Goal: Task Accomplishment & Management: Complete application form

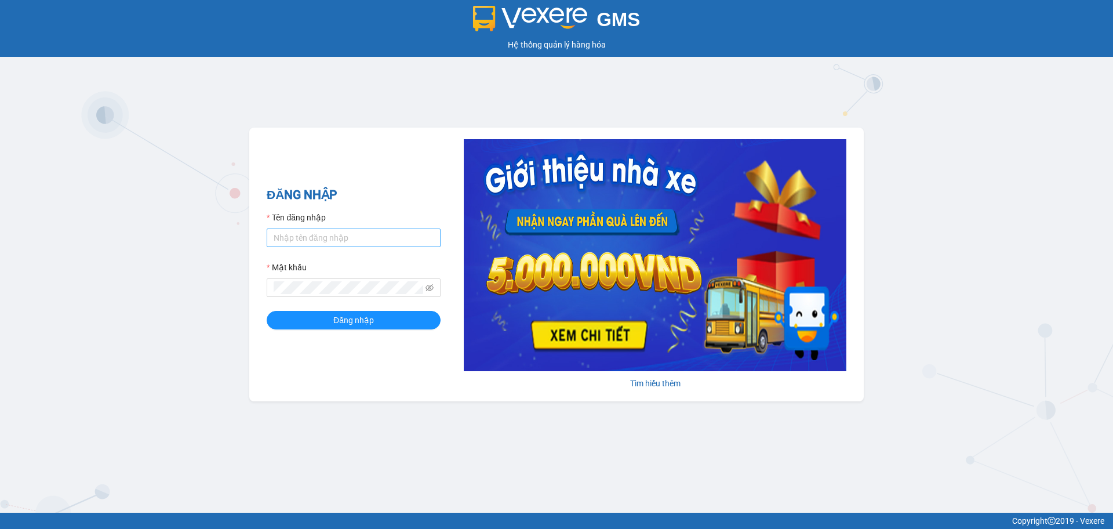
drag, startPoint x: 364, startPoint y: 259, endPoint x: 339, endPoint y: 242, distance: 30.1
click at [364, 258] on form "Tên đăng nhập Mật khẩu Đăng nhập" at bounding box center [354, 270] width 174 height 118
click at [338, 241] on input "Tên đăng nhập" at bounding box center [354, 237] width 174 height 19
type input "demo.cutkit"
drag, startPoint x: 400, startPoint y: 296, endPoint x: 404, endPoint y: 303, distance: 8.1
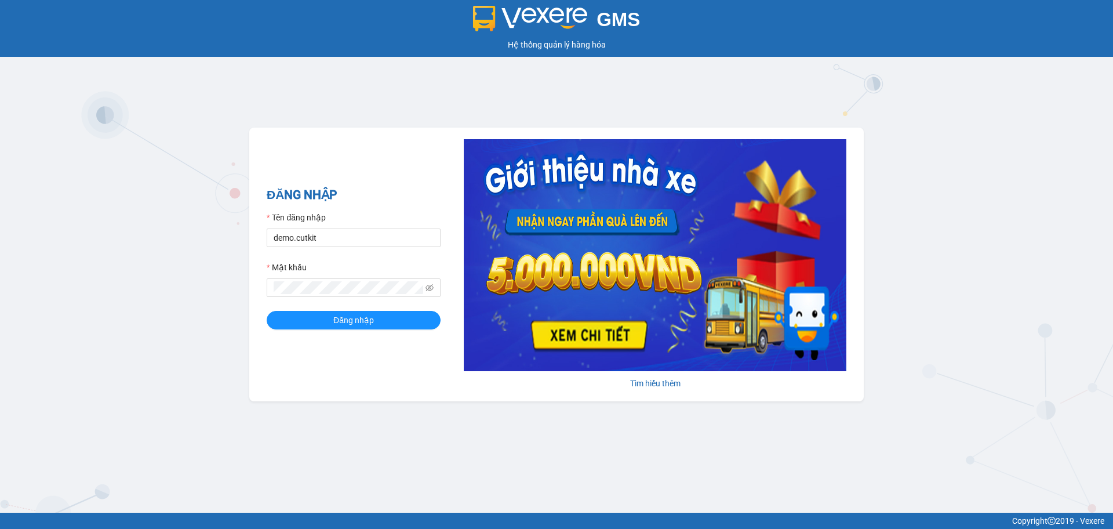
click at [401, 296] on span at bounding box center [354, 287] width 174 height 19
drag, startPoint x: 405, startPoint y: 303, endPoint x: 405, endPoint y: 311, distance: 7.6
click at [405, 304] on form "Tên đăng nhập demo.cutkit Mật khẩu Đăng nhập" at bounding box center [354, 270] width 174 height 118
click at [405, 317] on button "Đăng nhập" at bounding box center [354, 320] width 174 height 19
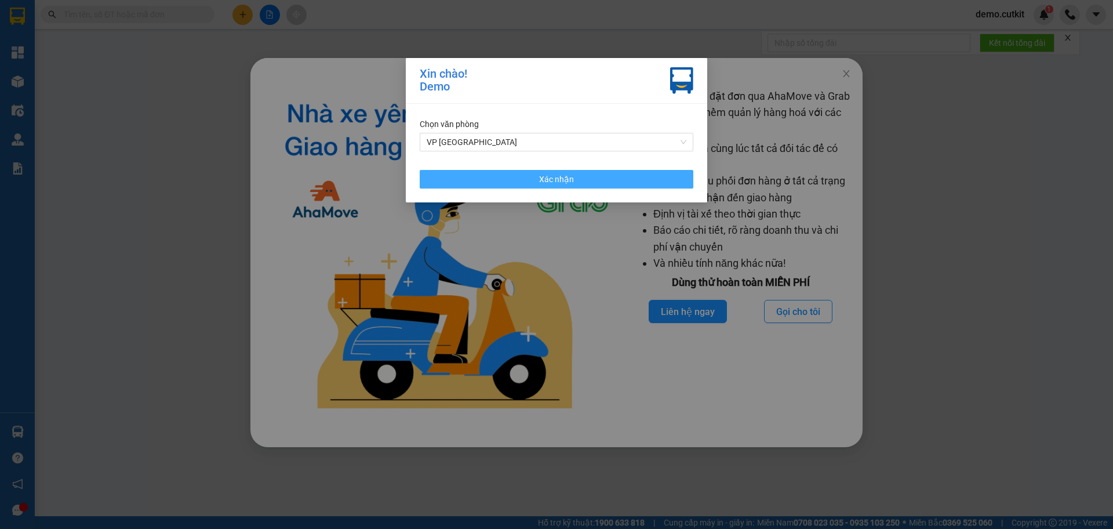
click at [622, 176] on button "Xác nhận" at bounding box center [557, 179] width 274 height 19
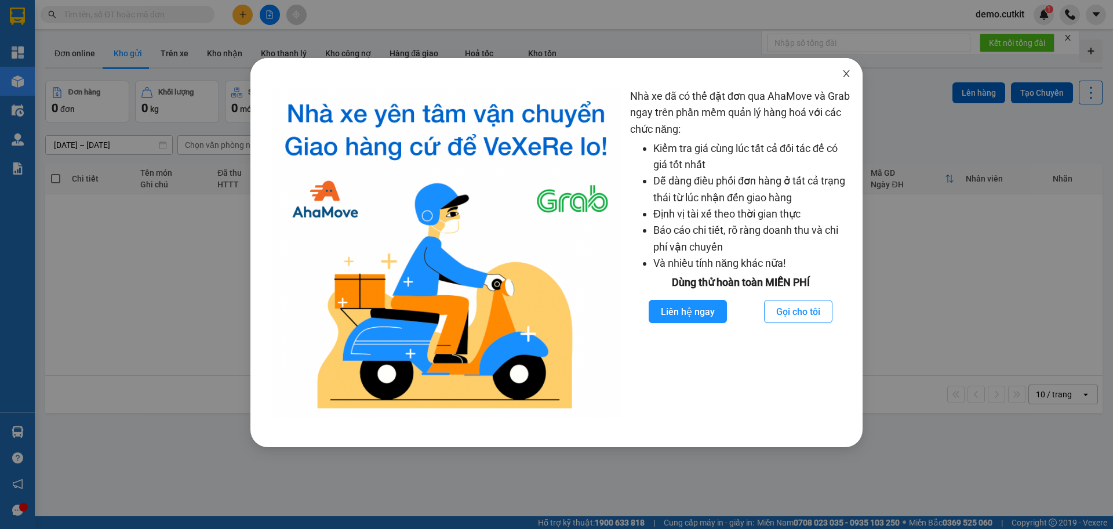
click at [843, 70] on icon "close" at bounding box center [846, 73] width 9 height 9
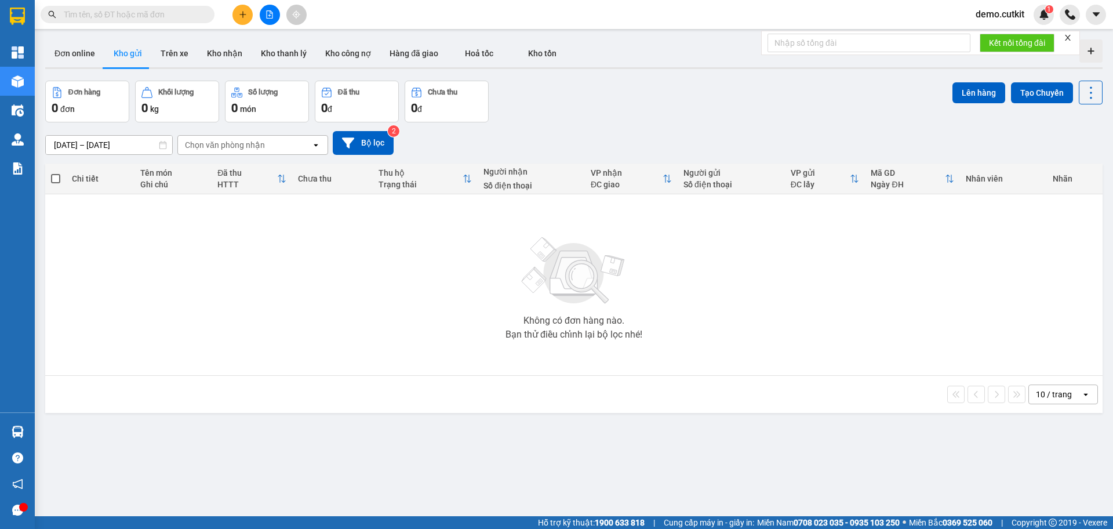
click at [239, 12] on icon "plus" at bounding box center [243, 14] width 8 height 8
click at [270, 32] on div "Tạo đơn hàng" at bounding box center [282, 43] width 87 height 22
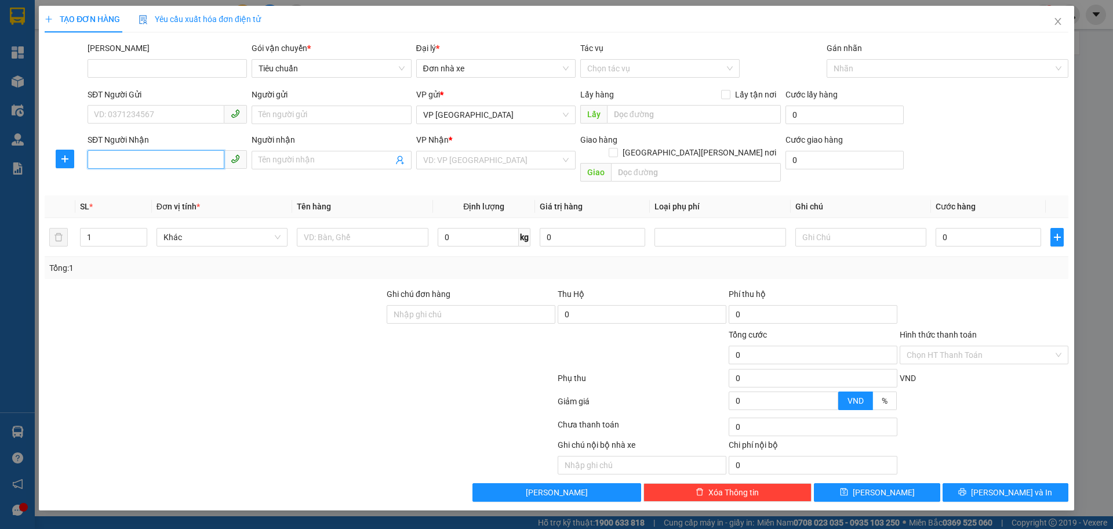
click at [184, 158] on input "SĐT Người Nhận" at bounding box center [156, 159] width 137 height 19
type input "0798336723"
click at [209, 183] on div "0798336723 - Phong" at bounding box center [168, 183] width 146 height 13
type input "Phong"
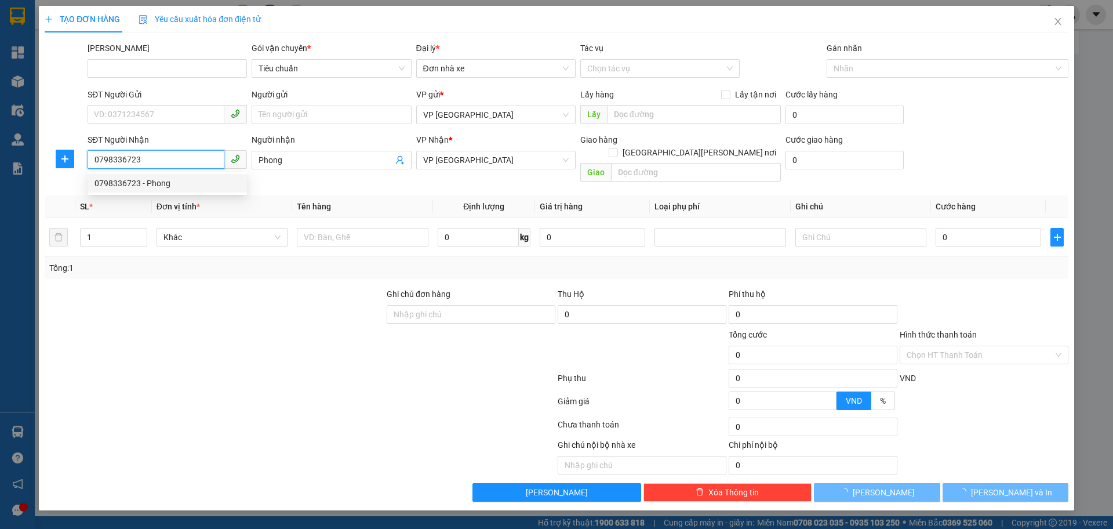
type input "50.000"
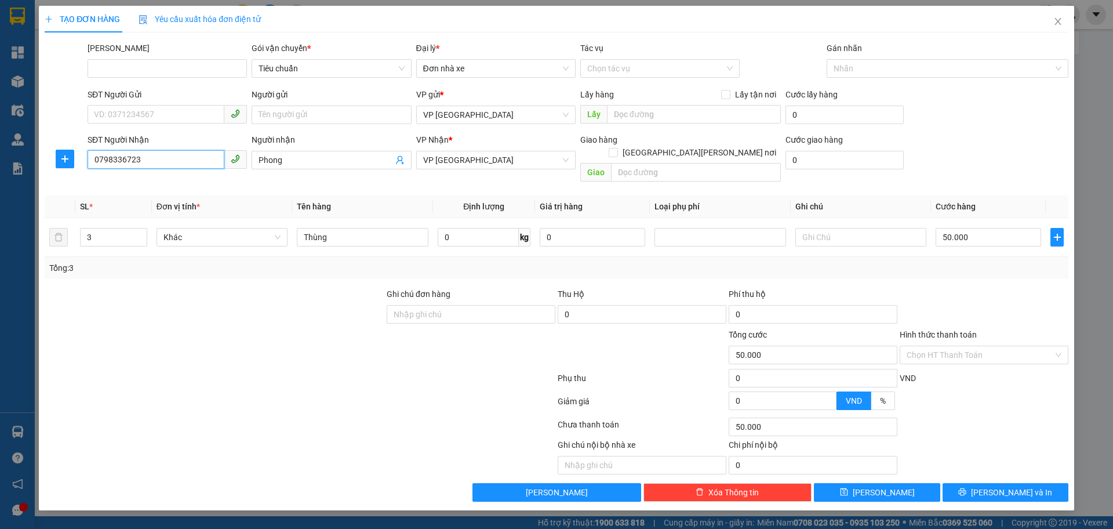
type input "0798336723"
click at [964, 347] on input "Hình thức thanh toán" at bounding box center [980, 354] width 147 height 17
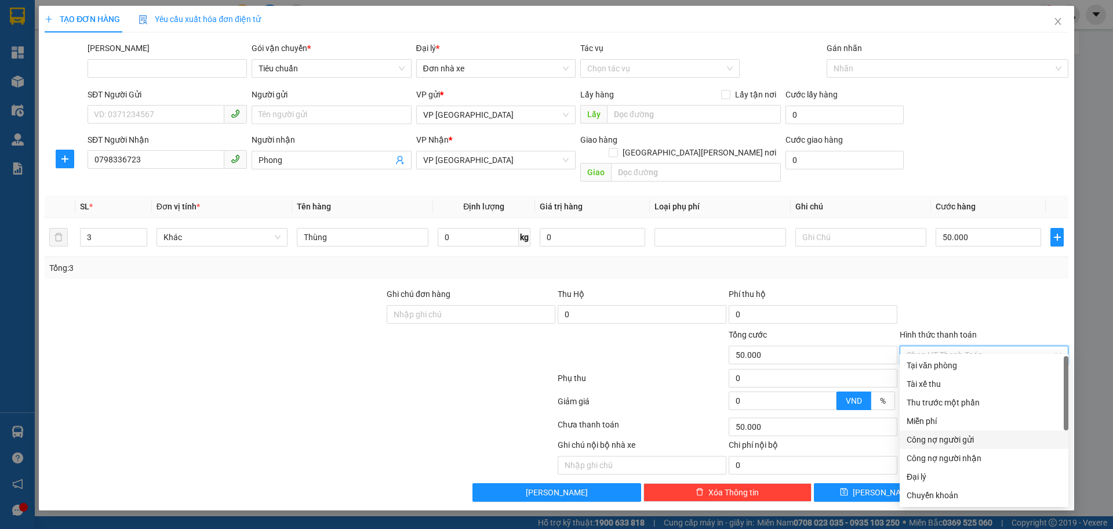
click at [967, 434] on div "Công nợ người gửi" at bounding box center [984, 439] width 155 height 13
type input "0"
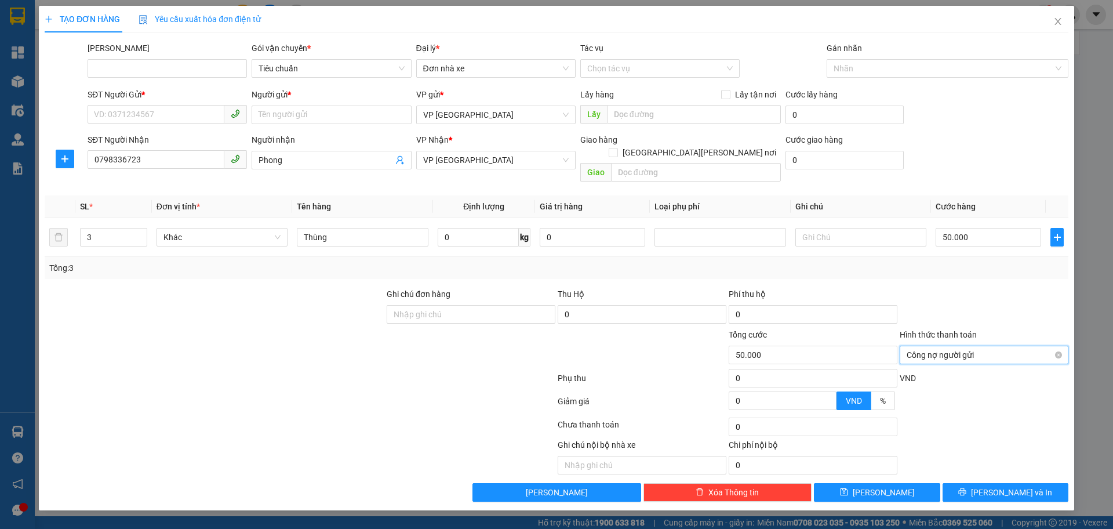
click at [982, 349] on span "Công nợ người gửi" at bounding box center [984, 354] width 155 height 17
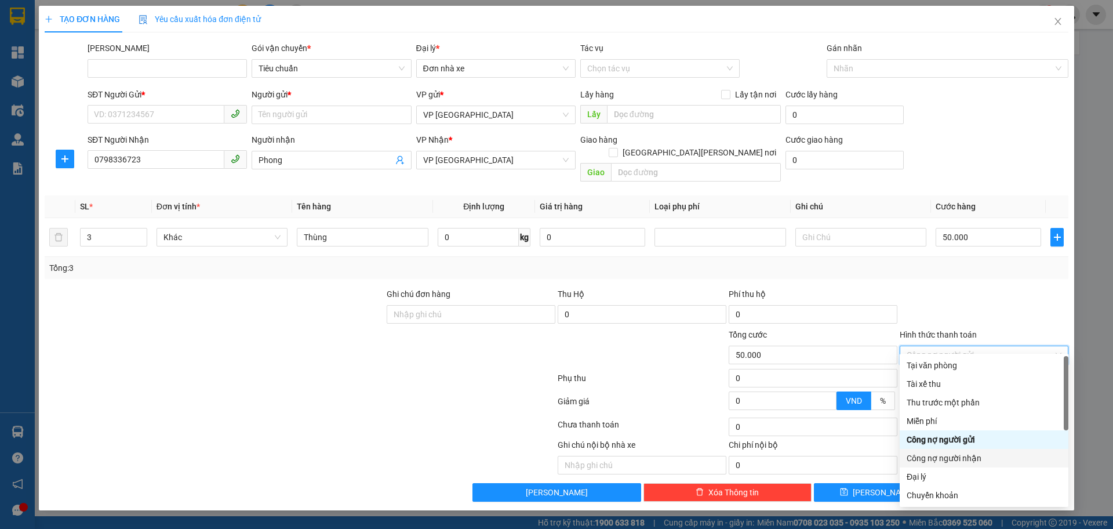
click at [967, 460] on div "Công nợ người nhận" at bounding box center [984, 458] width 155 height 13
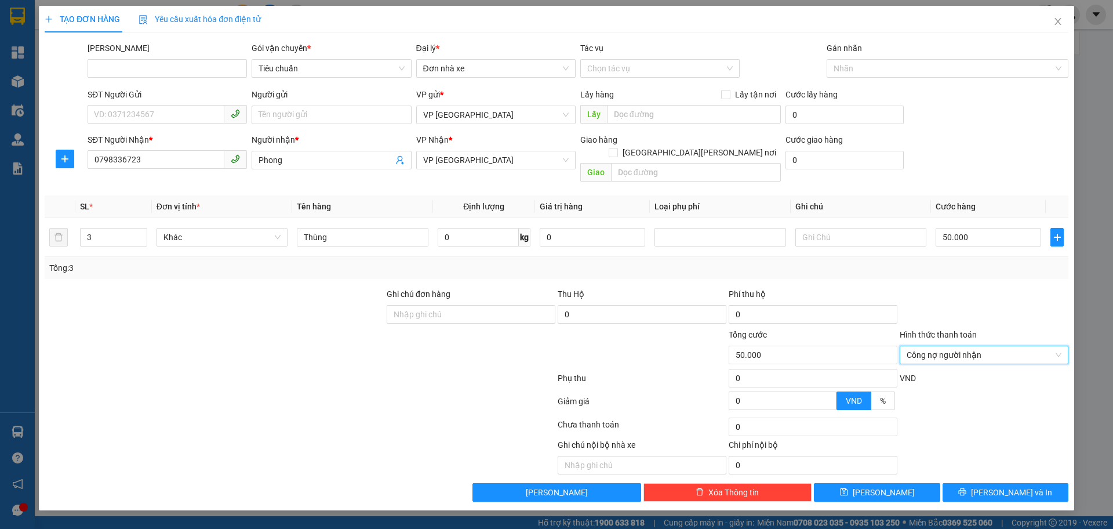
click at [405, 346] on div at bounding box center [471, 348] width 171 height 41
click at [925, 483] on button "[PERSON_NAME]" at bounding box center [877, 492] width 126 height 19
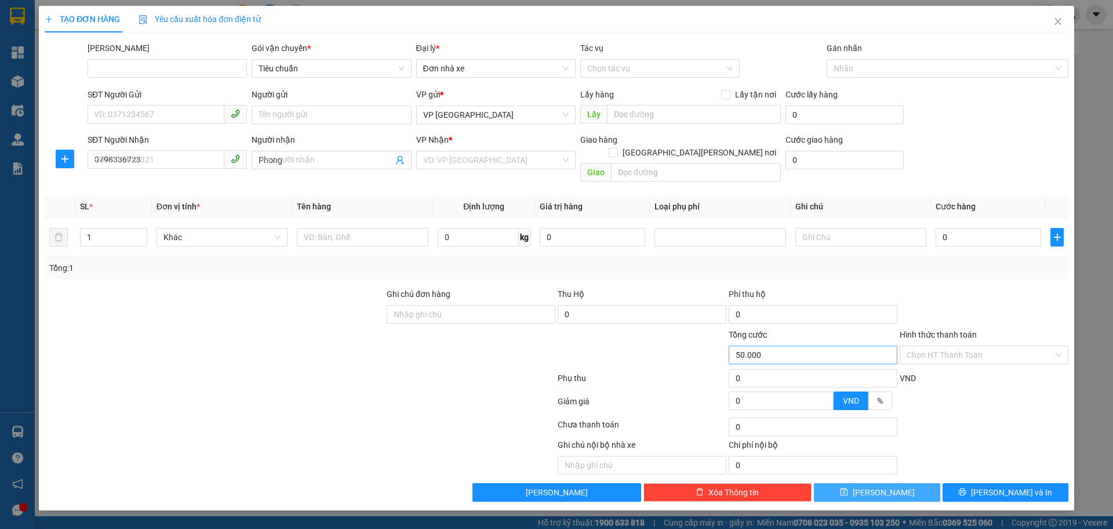
type input "0"
click at [1067, 26] on span "Close" at bounding box center [1058, 22] width 32 height 32
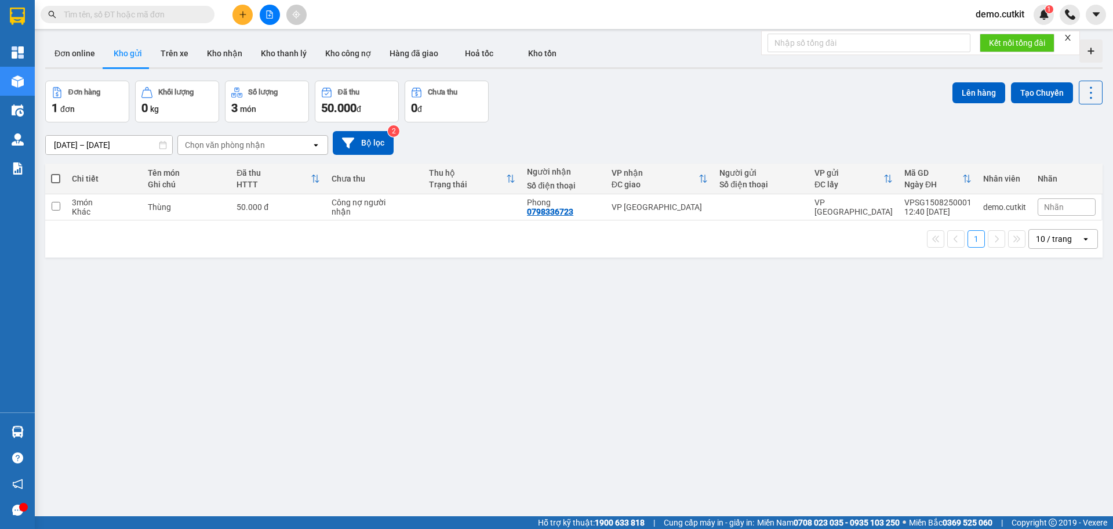
click at [1023, 7] on span "demo.cutkit" at bounding box center [1000, 14] width 67 height 14
click at [1004, 34] on span "Đăng xuất" at bounding box center [1007, 36] width 49 height 13
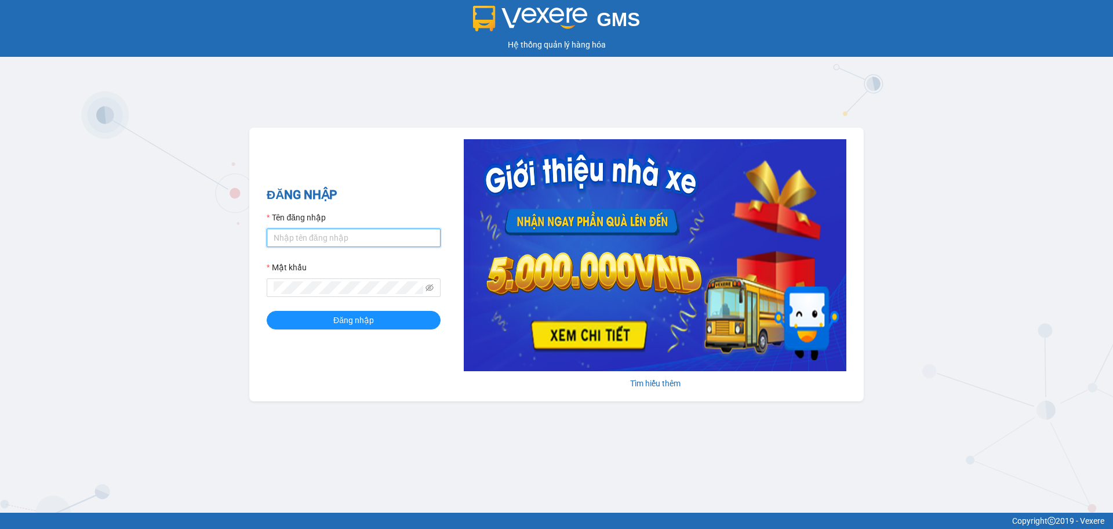
click at [319, 227] on div "Tên đăng nhập" at bounding box center [354, 229] width 174 height 36
type input "test.viettanphat"
click at [403, 311] on button "Đăng nhập" at bounding box center [354, 320] width 174 height 19
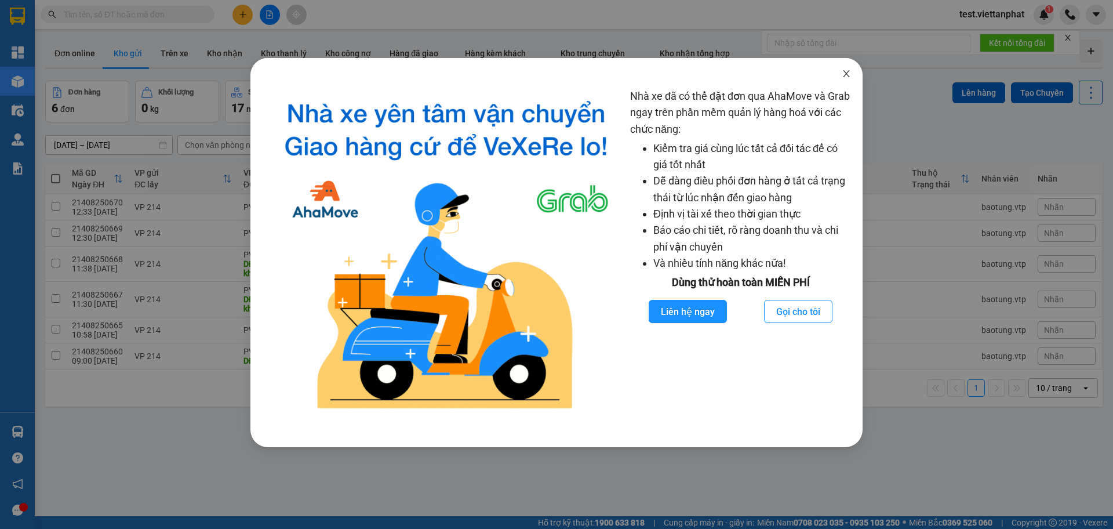
click at [845, 84] on span "Close" at bounding box center [846, 74] width 32 height 32
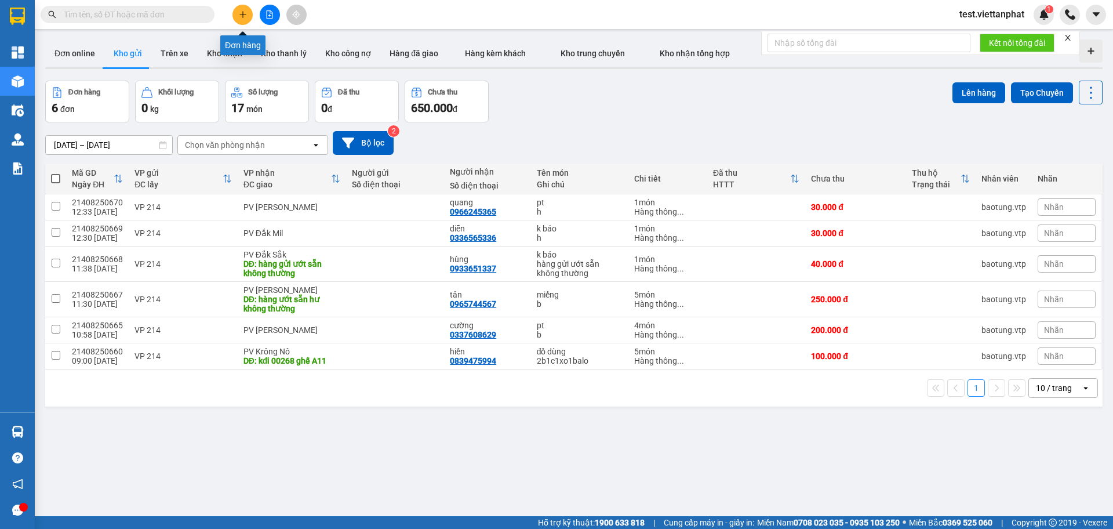
click at [243, 17] on icon "plus" at bounding box center [242, 14] width 1 height 6
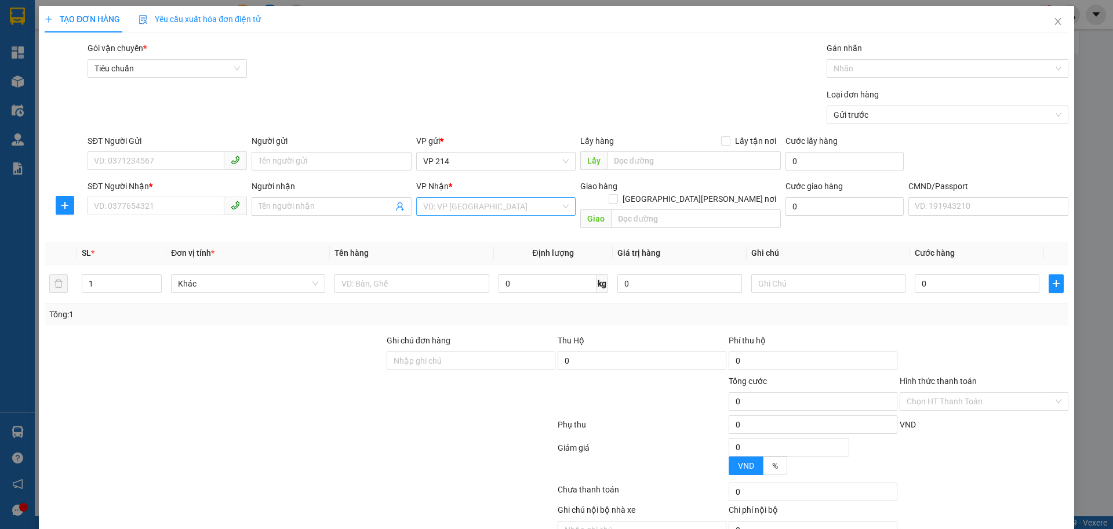
click at [476, 202] on input "search" at bounding box center [491, 206] width 137 height 17
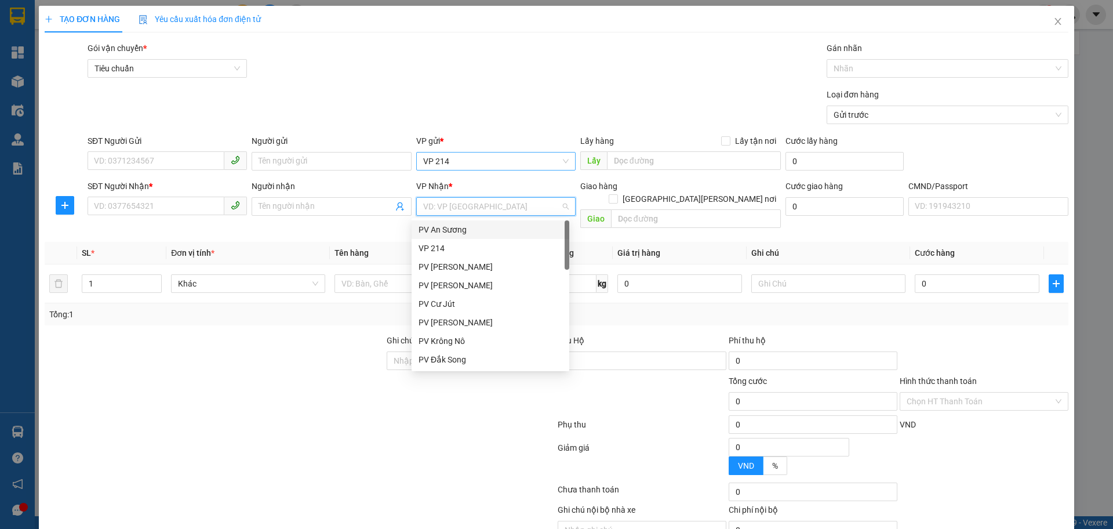
click at [487, 157] on span "VP 214" at bounding box center [496, 161] width 146 height 17
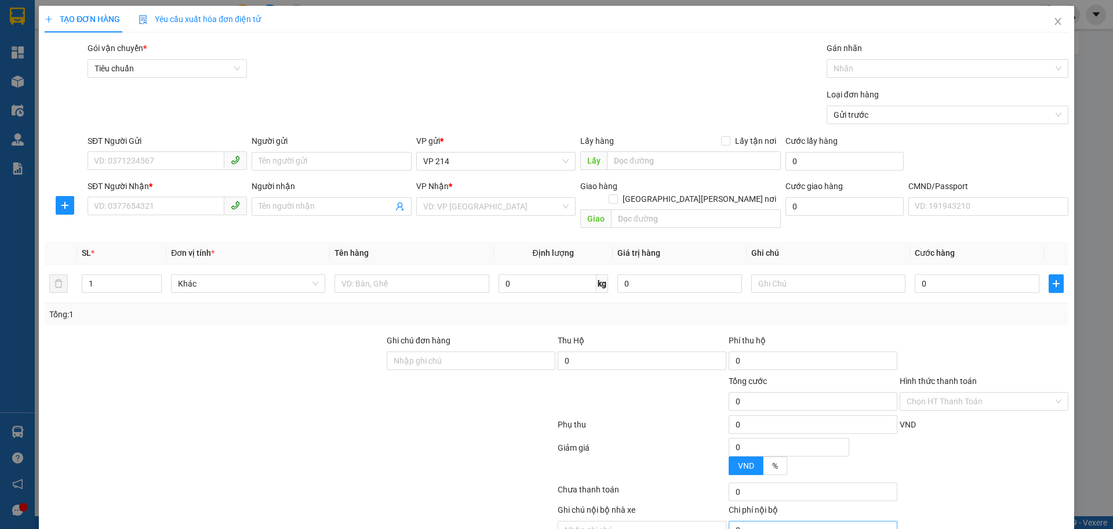
scroll to position [19, 0]
click at [1043, 30] on span "Close" at bounding box center [1058, 22] width 32 height 32
